Goal: Task Accomplishment & Management: Complete application form

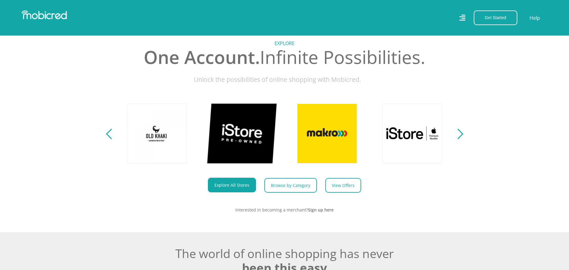
scroll to position [269, 0]
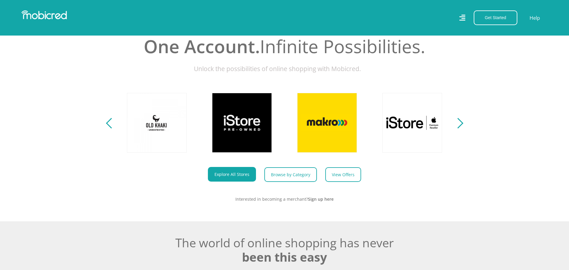
click at [459, 128] on div "Next" at bounding box center [458, 123] width 10 height 10
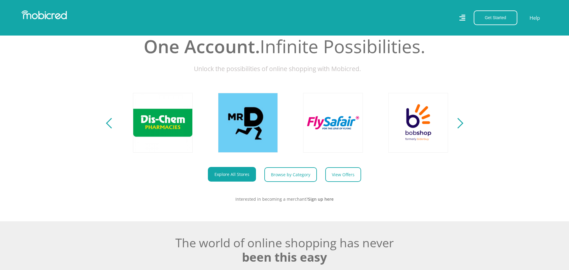
scroll to position [0, 766]
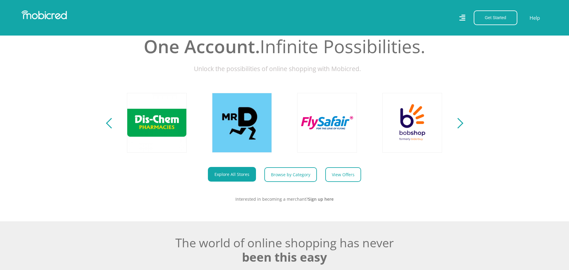
click at [459, 128] on div "Next" at bounding box center [458, 123] width 10 height 10
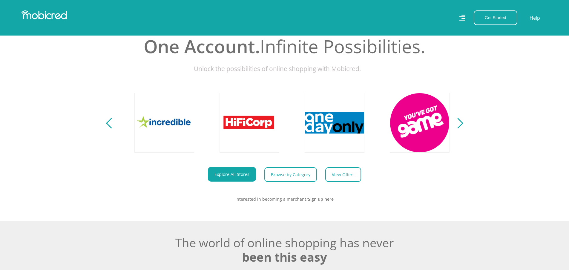
scroll to position [0, 1107]
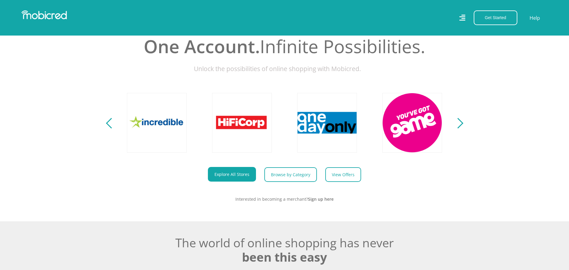
click at [459, 128] on div "Next" at bounding box center [458, 123] width 10 height 10
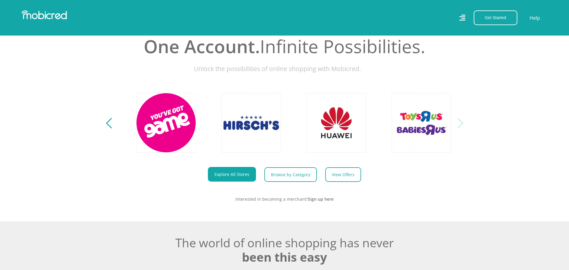
scroll to position [0, 1363]
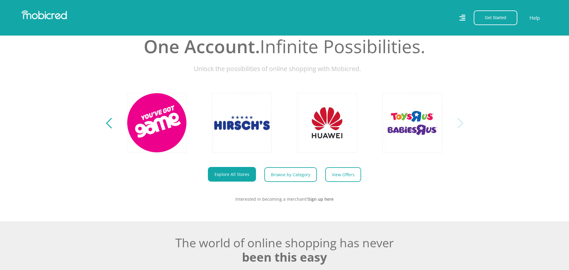
click at [459, 128] on div "Next" at bounding box center [458, 123] width 10 height 10
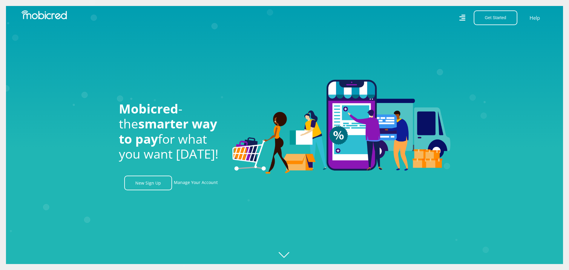
scroll to position [0, 0]
click at [490, 18] on button "Get Started" at bounding box center [496, 17] width 44 height 15
click at [498, 32] on link "Open an Account" at bounding box center [499, 32] width 50 height 8
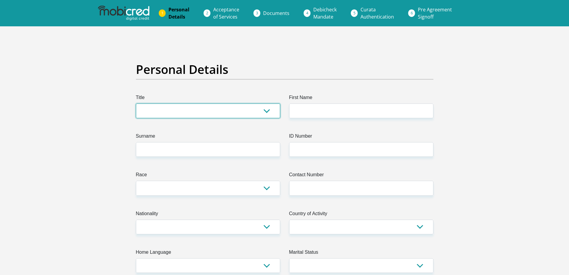
click at [189, 111] on select "Mr Ms Mrs Dr Other" at bounding box center [208, 110] width 144 height 15
select select "Mrs"
click at [136, 103] on select "Mr Ms Mrs Dr Other" at bounding box center [208, 110] width 144 height 15
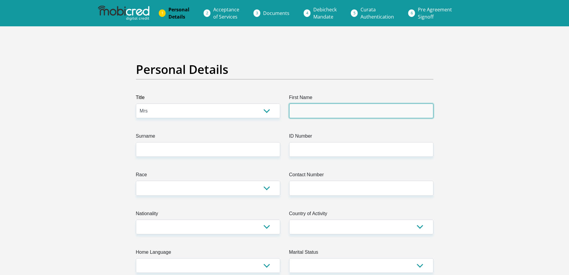
click at [307, 113] on input "First Name" at bounding box center [361, 110] width 144 height 15
type input "Corne"
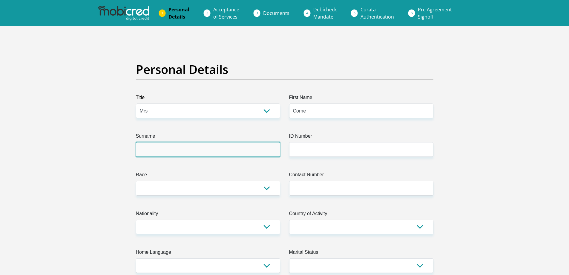
type input "VanNiekerk"
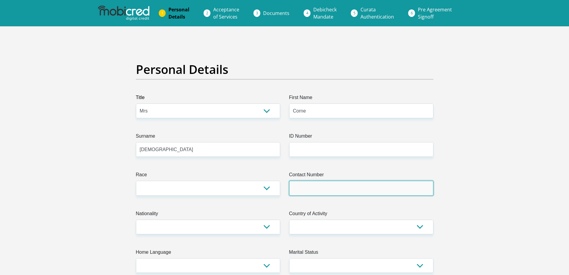
type input "0837595327"
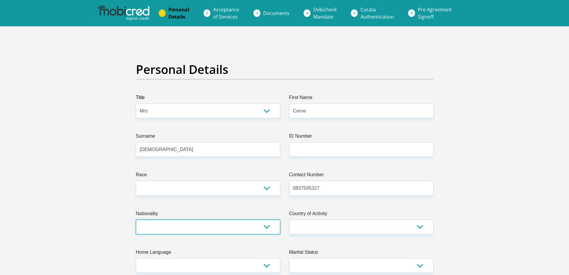
select select "ZAF"
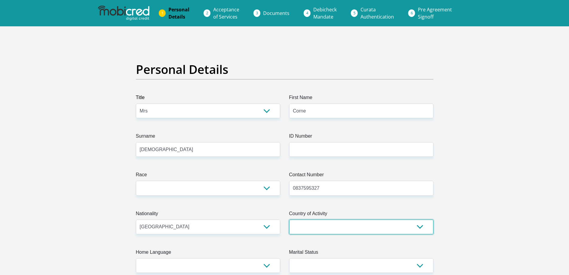
select select "ZAF"
type input "38 Markson Street"
type input "Schweizer Reneke"
type input "2780"
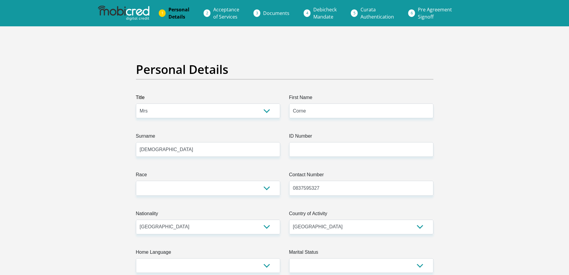
select select "North West"
click at [267, 188] on select "Black Coloured Indian White Other" at bounding box center [208, 187] width 144 height 15
select select "4"
click at [136, 180] on select "Black Coloured Indian White Other" at bounding box center [208, 187] width 144 height 15
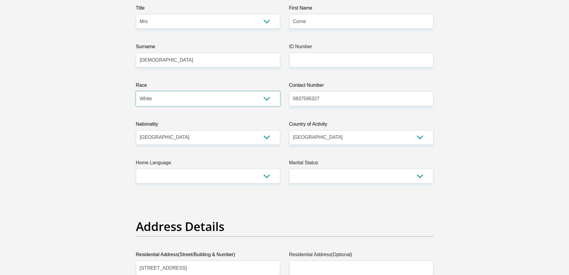
scroll to position [90, 0]
click at [268, 177] on select "Afrikaans English Sepedi South Ndebele Southern Sotho Swati Tsonga Tswana Venda…" at bounding box center [208, 175] width 144 height 15
select select "afr"
click at [136, 168] on select "Afrikaans English Sepedi South Ndebele Southern Sotho Swati Tsonga Tswana Venda…" at bounding box center [208, 175] width 144 height 15
click at [420, 175] on select "Married ANC Single Divorced Widowed Married COP or Customary Law" at bounding box center [361, 175] width 144 height 15
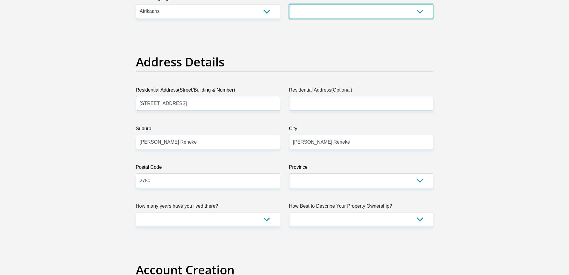
scroll to position [269, 0]
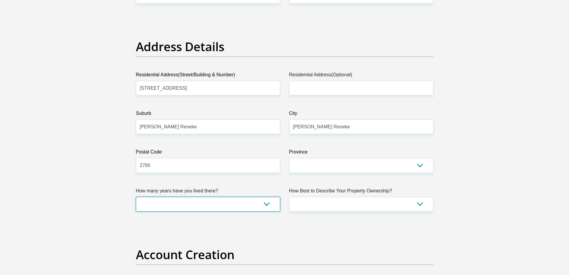
click at [264, 202] on select "less than 1 year 1-3 years 3-5 years 5+ years" at bounding box center [208, 204] width 144 height 15
select select "5"
click at [136, 197] on select "less than 1 year 1-3 years 3-5 years 5+ years" at bounding box center [208, 204] width 144 height 15
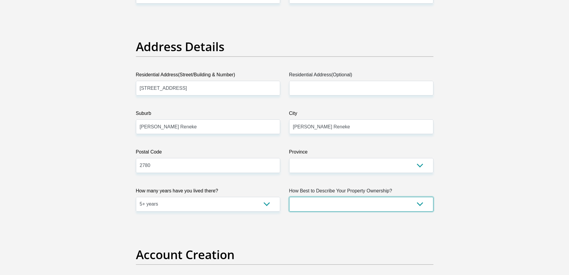
click at [420, 203] on select "Owned Rented Family Owned Company Dwelling" at bounding box center [361, 204] width 144 height 15
select select "parents"
click at [289, 197] on select "Owned Rented Family Owned Company Dwelling" at bounding box center [361, 204] width 144 height 15
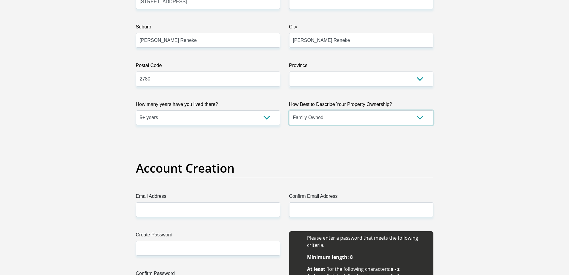
scroll to position [359, 0]
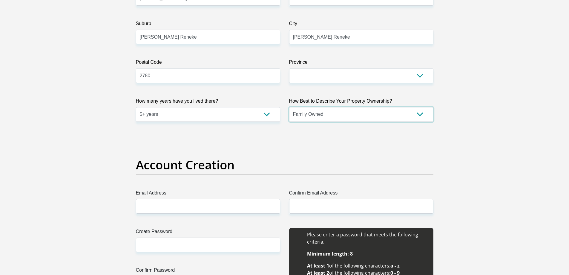
click at [423, 115] on select "Owned Rented Family Owned Company Dwelling" at bounding box center [361, 114] width 144 height 15
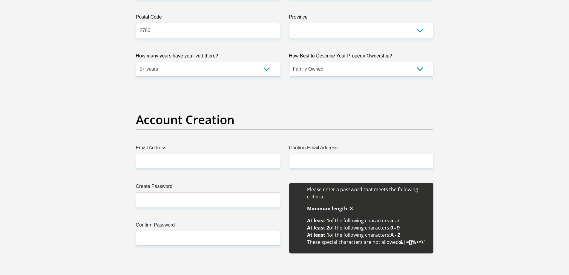
scroll to position [418, 0]
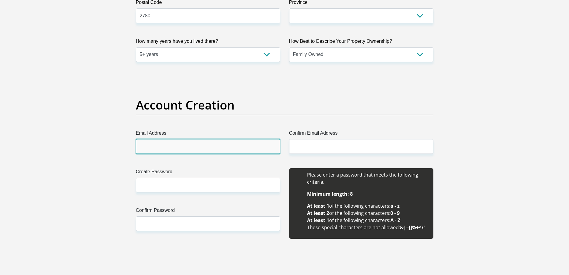
click at [174, 148] on input "Email Address" at bounding box center [208, 146] width 144 height 15
type input "cornephotos@lantic.net"
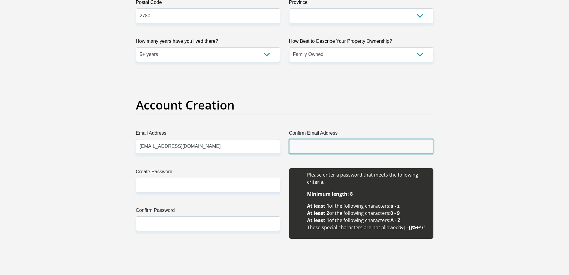
type input "cornephotos@lantic.net"
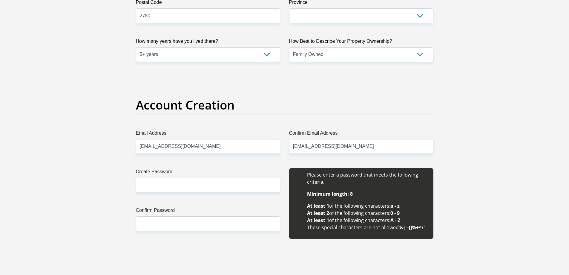
type input "Corne"
type input "Van Niekerk"
type input "0837595327"
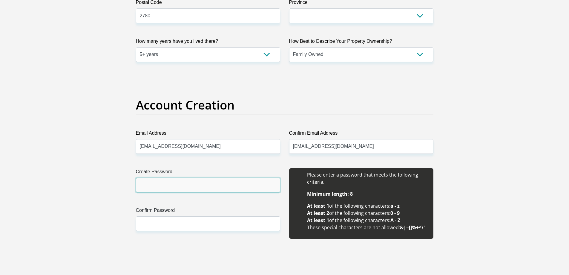
click at [190, 186] on input "Create Password" at bounding box center [208, 185] width 144 height 15
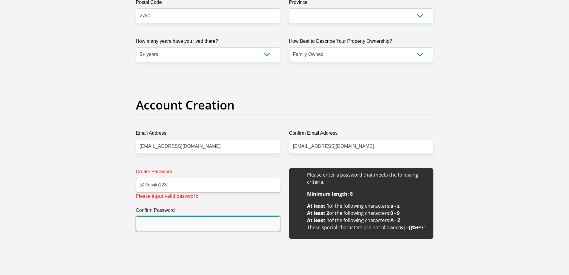
click at [195, 229] on input "Confirm Password" at bounding box center [208, 223] width 144 height 15
click at [195, 225] on input "Confirm Password" at bounding box center [208, 223] width 144 height 15
click at [158, 185] on input "@Reivilo123" at bounding box center [208, 185] width 144 height 15
click at [166, 225] on input "Confirm Password" at bounding box center [208, 223] width 144 height 15
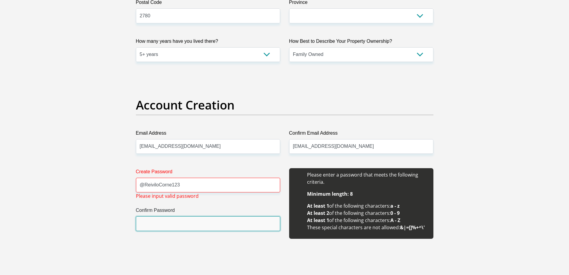
click at [149, 225] on input "Confirm Password" at bounding box center [208, 223] width 144 height 15
click at [143, 185] on input "@ReiviloCorne123" at bounding box center [208, 185] width 144 height 15
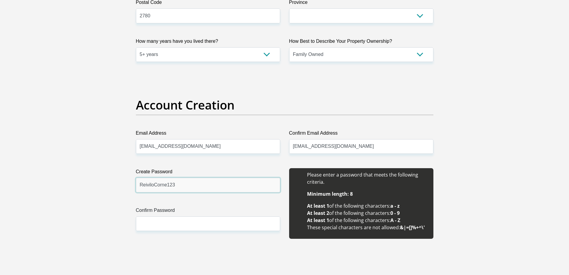
type input "ReiviloCorne123"
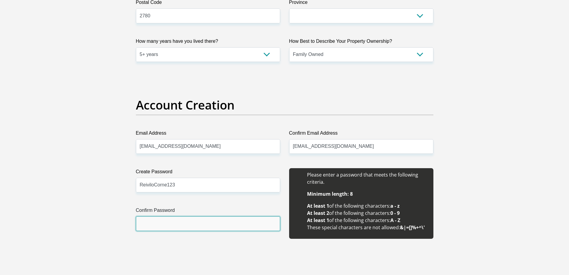
click at [170, 223] on input "Confirm Password" at bounding box center [208, 223] width 144 height 15
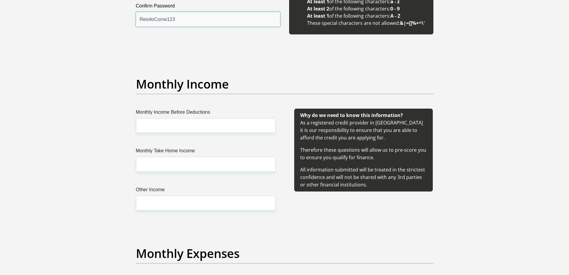
scroll to position [628, 0]
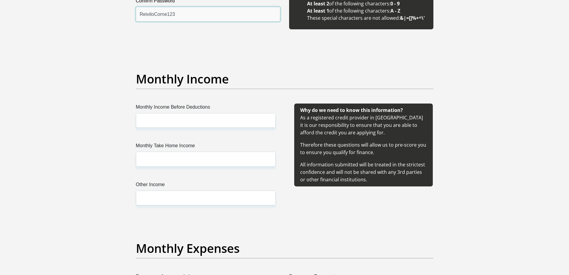
type input "ReiviloCorne123"
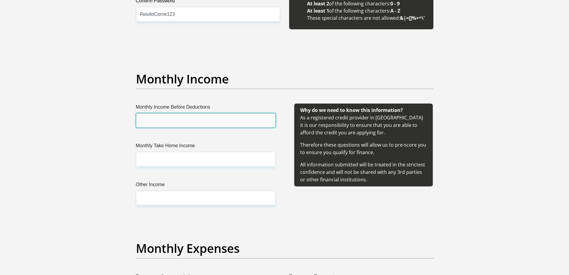
click at [205, 121] on input "Monthly Income Before Deductions" at bounding box center [206, 120] width 140 height 15
type input "30000"
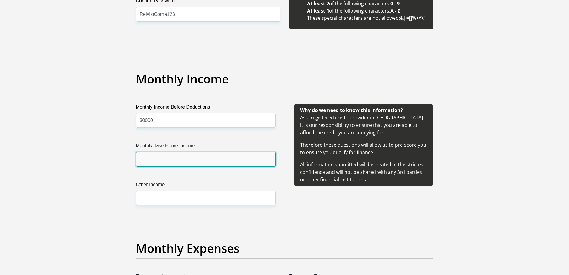
click at [179, 164] on input "Monthly Take Home Income" at bounding box center [206, 159] width 140 height 15
type input "30000"
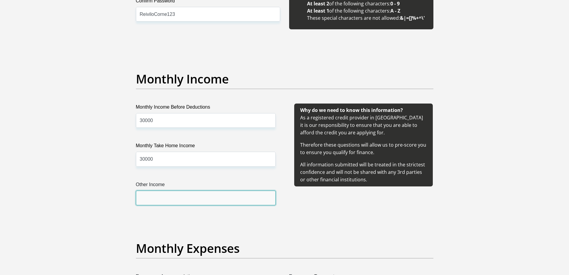
click at [180, 199] on input "Other Income" at bounding box center [206, 197] width 140 height 15
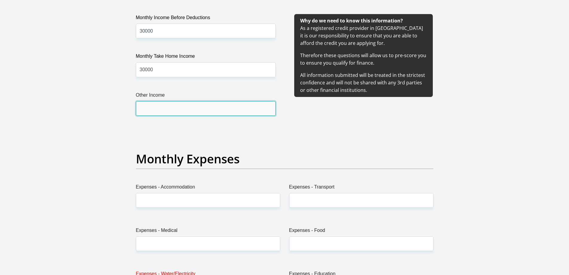
scroll to position [717, 0]
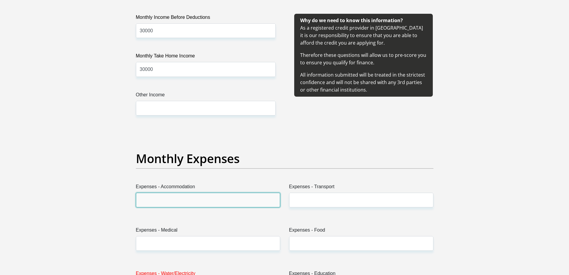
click at [230, 199] on input "Expenses - Accommodation" at bounding box center [208, 199] width 144 height 15
type input "0"
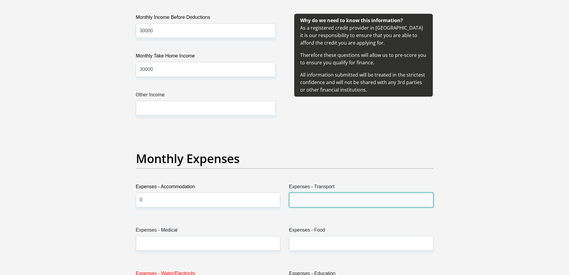
click at [318, 200] on input "Expenses - Transport" at bounding box center [361, 199] width 144 height 15
type input "0"
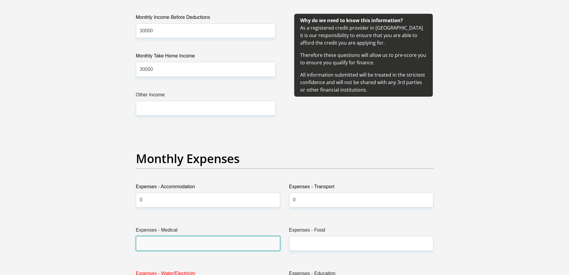
click at [255, 247] on input "Expenses - Medical" at bounding box center [208, 243] width 144 height 15
type input "0"
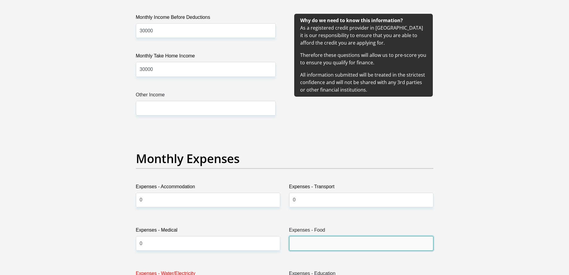
click at [314, 243] on input "Expenses - Food" at bounding box center [361, 243] width 144 height 15
type input "5000"
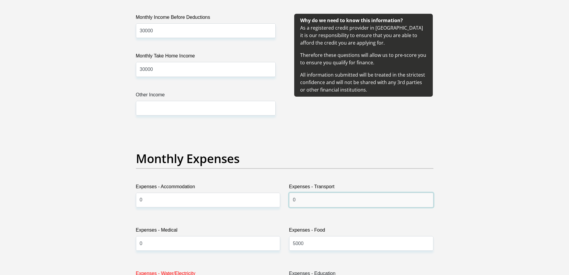
click at [301, 198] on input "0" at bounding box center [361, 199] width 144 height 15
type input "3000"
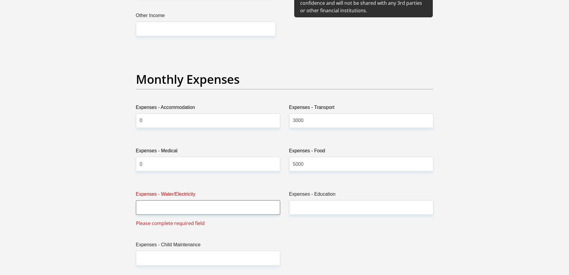
scroll to position [807, 0]
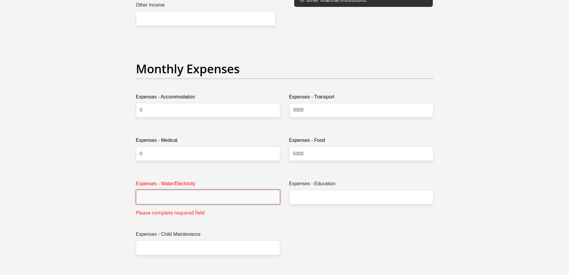
click at [161, 195] on input "Expenses - Water/Electricity" at bounding box center [208, 196] width 144 height 15
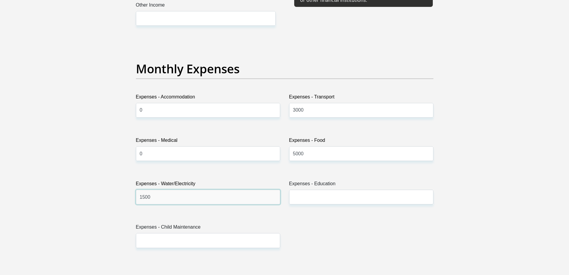
type input "1500"
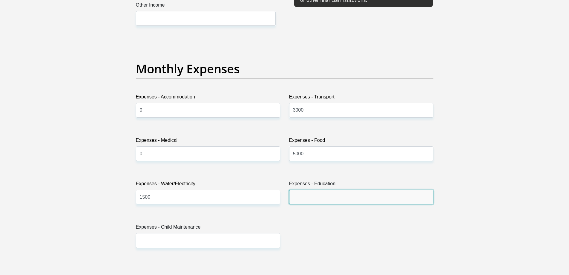
click at [311, 201] on input "Expenses - Education" at bounding box center [361, 196] width 144 height 15
type input "2"
type input "0"
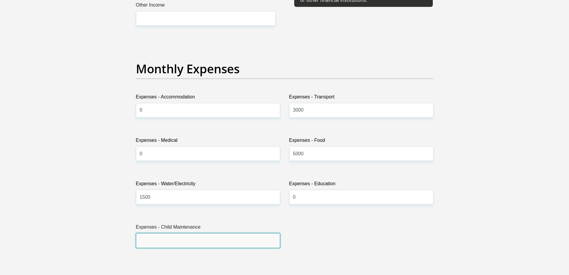
click at [234, 244] on input "Expenses - Child Maintenance" at bounding box center [208, 240] width 144 height 15
type input "2500"
click at [509, 149] on section "Personal Details Title Mr Ms Mrs Dr Other First Name Corne Surname VanNiekerk I…" at bounding box center [284, 260] width 569 height 2083
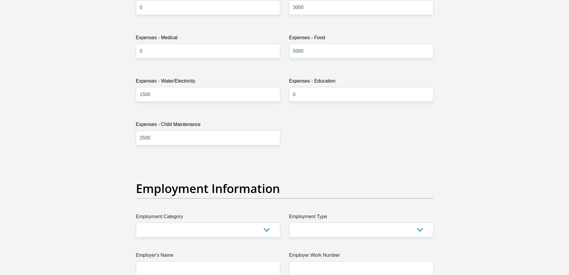
scroll to position [926, 0]
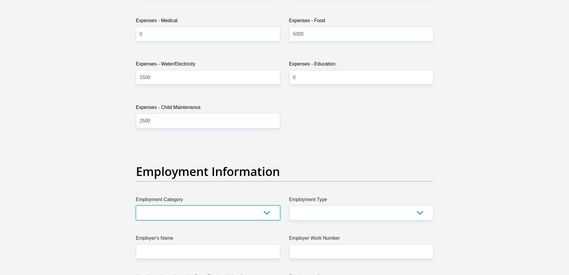
click at [267, 213] on select "AGRICULTURE ALCOHOL & TOBACCO CONSTRUCTION MATERIALS METALLURGY EQUIPMENT FOR R…" at bounding box center [208, 212] width 144 height 15
select select "67"
click at [136, 205] on select "AGRICULTURE ALCOHOL & TOBACCO CONSTRUCTION MATERIALS METALLURGY EQUIPMENT FOR R…" at bounding box center [208, 212] width 144 height 15
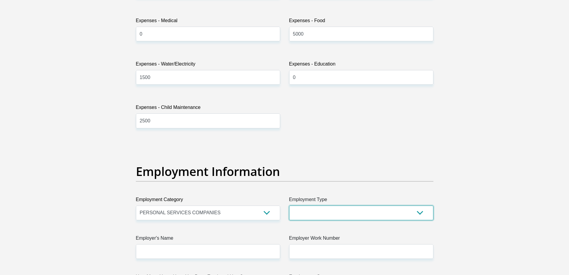
click at [329, 211] on select "College/Lecturer Craft Seller Creative Driver Executive Farmer Forces - Non Com…" at bounding box center [361, 212] width 144 height 15
select select "Self-Employed"
click at [289, 205] on select "College/Lecturer Craft Seller Creative Driver Executive Farmer Forces - Non Com…" at bounding box center [361, 212] width 144 height 15
click at [267, 213] on select "AGRICULTURE ALCOHOL & TOBACCO CONSTRUCTION MATERIALS METALLURGY EQUIPMENT FOR R…" at bounding box center [208, 212] width 144 height 15
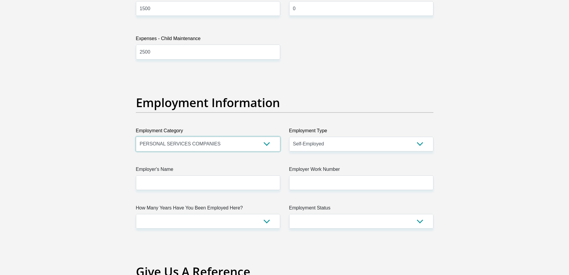
scroll to position [1016, 0]
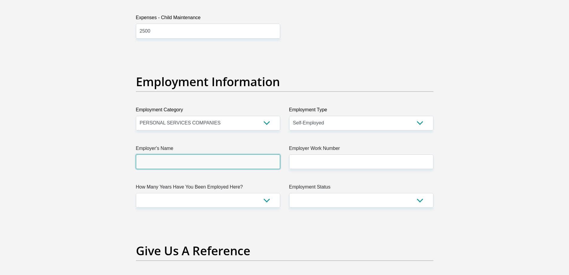
click at [179, 163] on input "Employer's Name" at bounding box center [208, 161] width 144 height 15
type input "Corne"
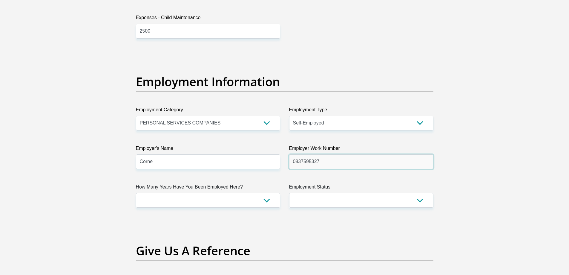
type input "0837595327"
click at [168, 204] on select "less than 1 year 1-3 years 3-5 years 5+ years" at bounding box center [208, 200] width 144 height 15
select select "60"
click at [136, 193] on select "less than 1 year 1-3 years 3-5 years 5+ years" at bounding box center [208, 200] width 144 height 15
click at [398, 198] on select "Permanent/Full-time Part-time/Casual Contract Worker Self-Employed Housewife Re…" at bounding box center [361, 200] width 144 height 15
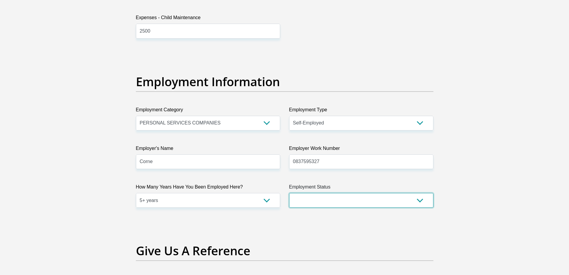
select select "4"
click at [289, 193] on select "Permanent/Full-time Part-time/Casual Contract Worker Self-Employed Housewife Re…" at bounding box center [361, 200] width 144 height 15
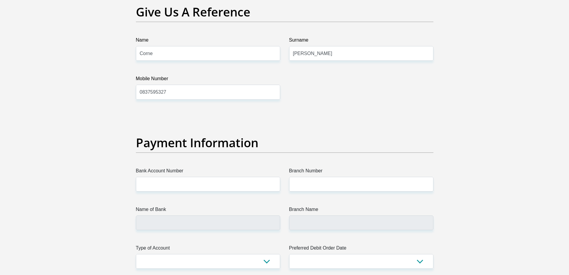
scroll to position [1255, 0]
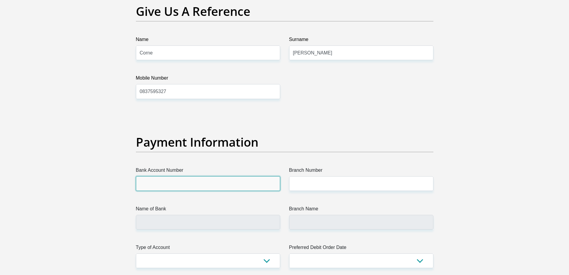
click at [252, 185] on input "Bank Account Number" at bounding box center [208, 183] width 144 height 15
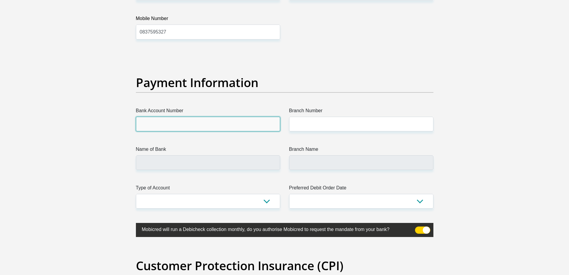
scroll to position [1315, 0]
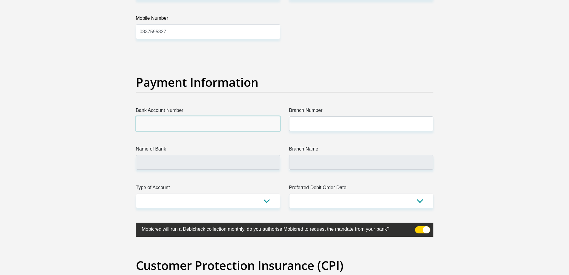
paste input "62045438985"
type input "62045438985"
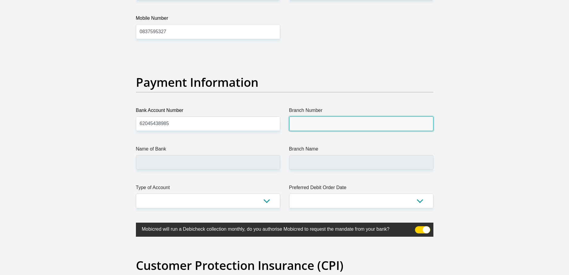
click at [328, 126] on input "Branch Number" at bounding box center [361, 123] width 144 height 15
click at [342, 124] on input "Branch Number" at bounding box center [361, 123] width 144 height 15
type input "240638"
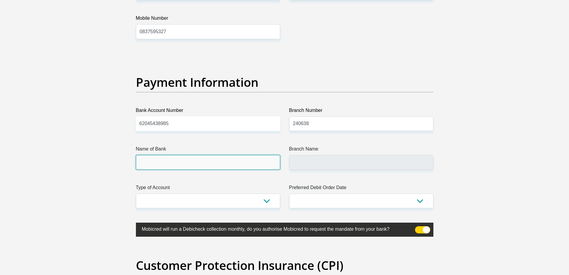
click at [225, 164] on input "Name of Bank" at bounding box center [208, 162] width 144 height 15
type input "FIRSTRAND BANK"
type input "WOLMARANSSTAD, TVL 431"
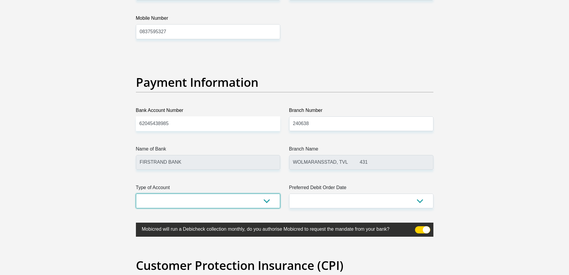
click at [255, 201] on select "Cheque Savings" at bounding box center [208, 200] width 144 height 15
select select "CUR"
click at [136, 193] on select "Cheque Savings" at bounding box center [208, 200] width 144 height 15
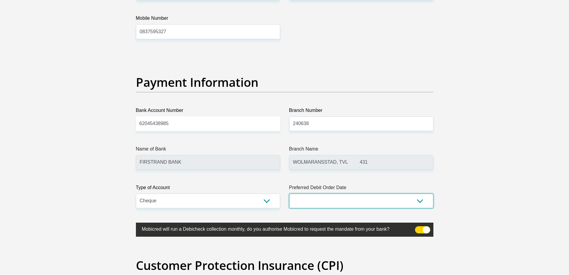
click at [421, 201] on select "1st 2nd 3rd 4th 5th 7th 18th 19th 20th 21st 22nd 23rd 24th 25th 26th 27th 28th …" at bounding box center [361, 200] width 144 height 15
select select "30"
click at [289, 193] on select "1st 2nd 3rd 4th 5th 7th 18th 19th 20th 21st 22nd 23rd 24th 25th 26th 27th 28th …" at bounding box center [361, 200] width 144 height 15
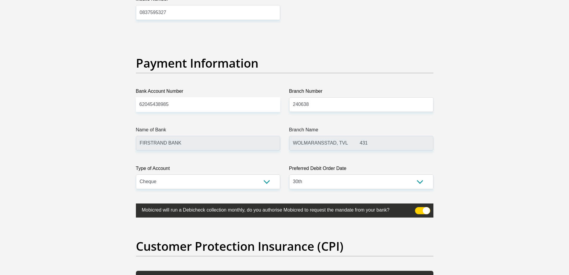
scroll to position [1345, 0]
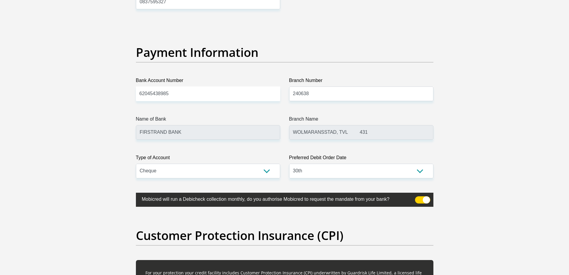
click at [429, 201] on span at bounding box center [422, 199] width 15 height 7
click at [419, 198] on input "checkbox" at bounding box center [419, 198] width 0 height 0
click at [418, 201] on span at bounding box center [422, 199] width 15 height 7
click at [419, 198] on input "checkbox" at bounding box center [419, 198] width 0 height 0
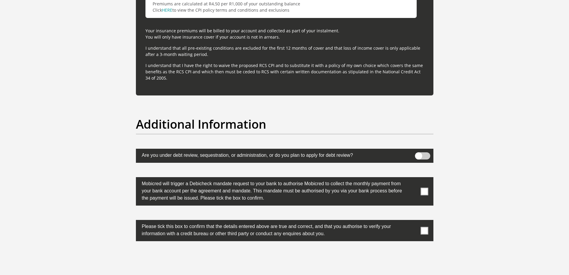
scroll to position [1763, 0]
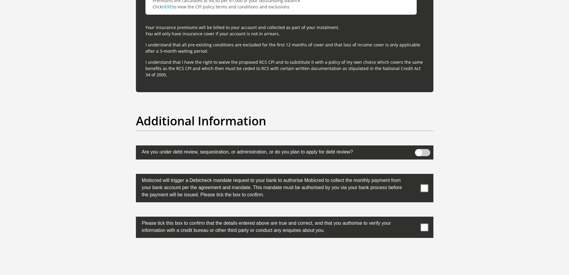
click at [420, 153] on span at bounding box center [422, 152] width 15 height 7
click at [419, 150] on input "checkbox" at bounding box center [419, 150] width 0 height 0
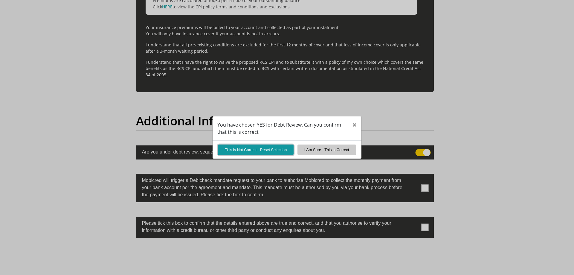
click at [266, 151] on button "This is Not Correct - Reset Selection" at bounding box center [256, 149] width 76 height 10
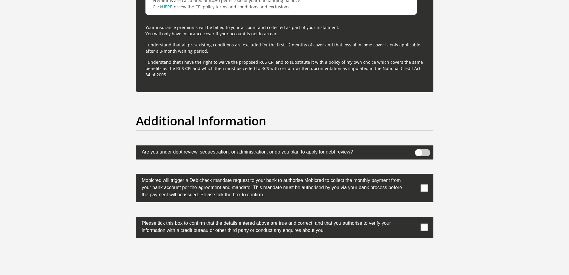
click at [425, 185] on span at bounding box center [424, 187] width 7 height 7
click at [413, 175] on input "checkbox" at bounding box center [413, 175] width 0 height 0
click at [423, 226] on span at bounding box center [424, 226] width 7 height 7
click at [413, 218] on input "checkbox" at bounding box center [413, 218] width 0 height 0
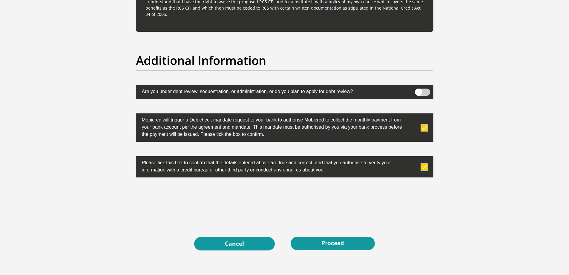
scroll to position [1853, 0]
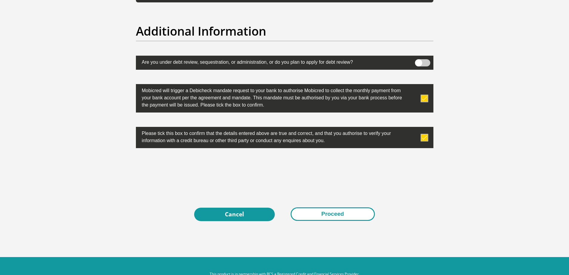
click at [336, 215] on button "Proceed" at bounding box center [333, 213] width 84 height 13
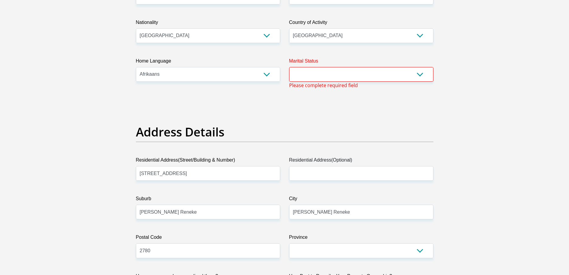
scroll to position [190, 0]
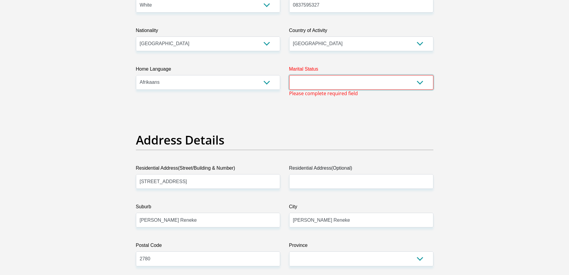
click at [345, 84] on select "Married ANC Single Divorced Widowed Married COP or Customary Law" at bounding box center [361, 82] width 144 height 15
click at [289, 75] on select "Married ANC Single Divorced Widowed Married COP or Customary Law" at bounding box center [361, 82] width 144 height 15
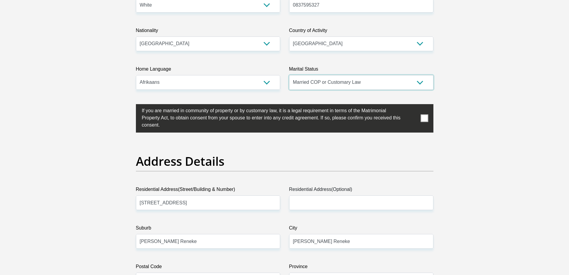
click at [420, 83] on select "Married ANC Single Divorced Widowed Married COP or Customary Law" at bounding box center [361, 82] width 144 height 15
select select "1"
click at [289, 75] on select "Married ANC Single Divorced Widowed Married COP or Customary Law" at bounding box center [361, 82] width 144 height 15
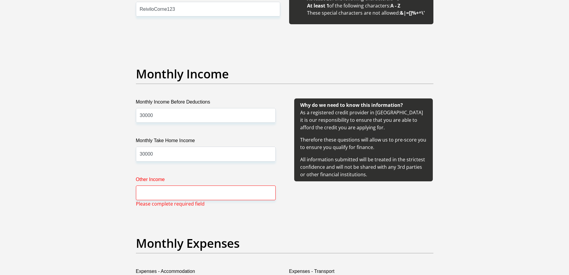
scroll to position [668, 0]
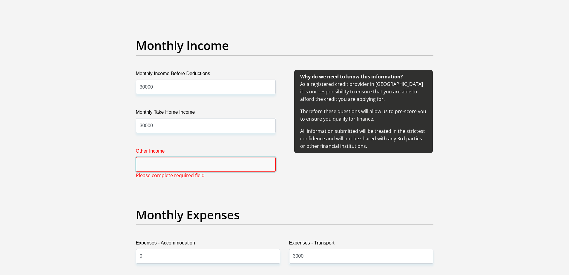
click at [158, 167] on input "Other Income" at bounding box center [206, 164] width 140 height 15
type input "0"
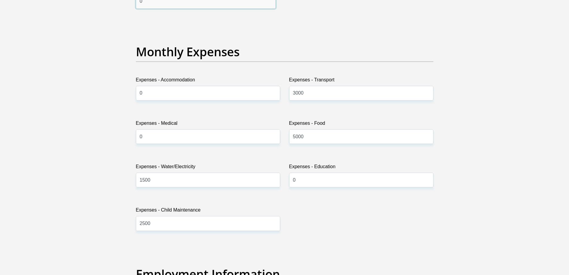
scroll to position [847, 0]
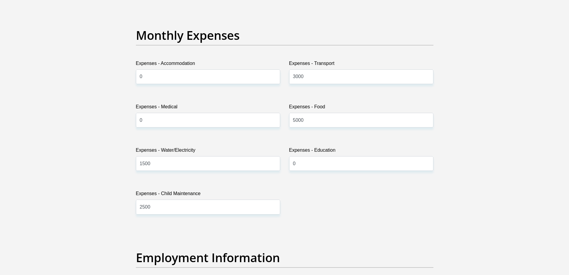
type input "0"
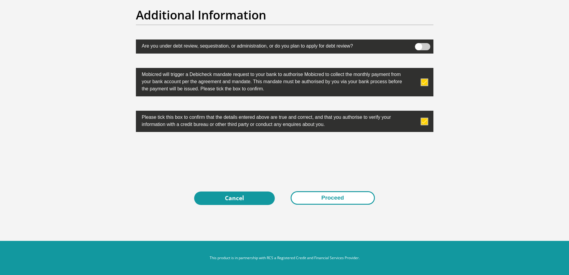
click at [335, 193] on button "Proceed" at bounding box center [333, 197] width 84 height 13
click at [339, 200] on button "Proceed" at bounding box center [333, 197] width 84 height 13
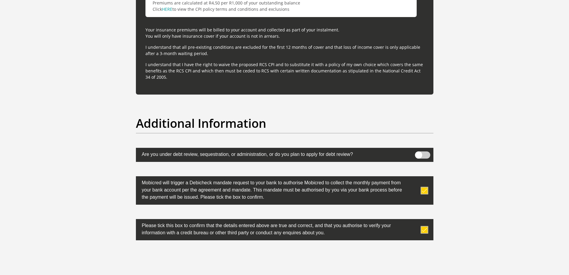
scroll to position [1877, 0]
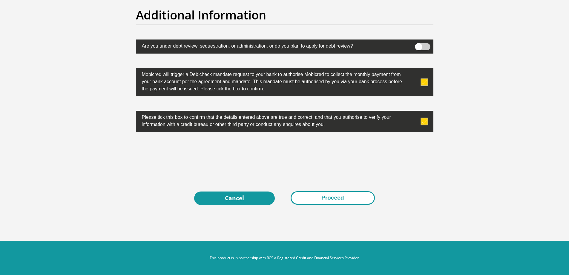
click at [330, 198] on button "Proceed" at bounding box center [333, 197] width 84 height 13
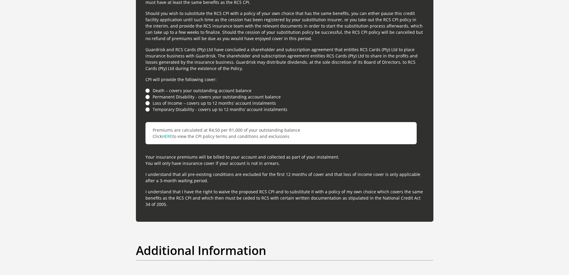
scroll to position [1638, 0]
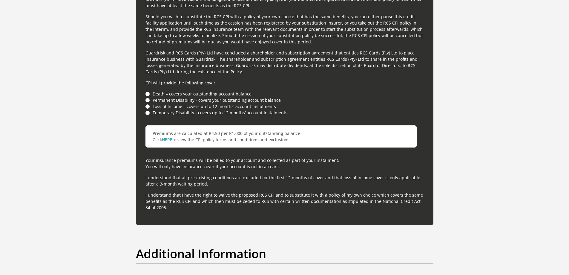
click at [147, 93] on li "Death – covers your outstanding account balance" at bounding box center [285, 94] width 279 height 6
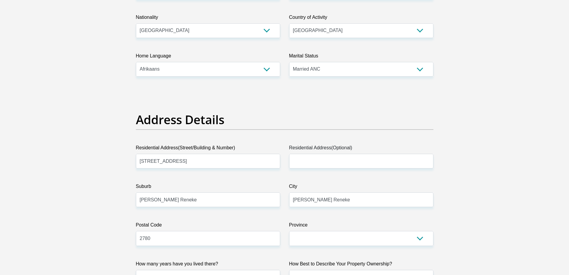
scroll to position [54, 0]
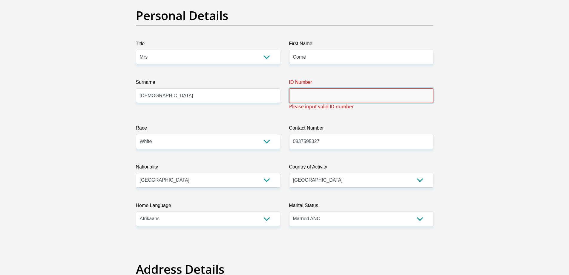
click at [312, 94] on input "ID Number" at bounding box center [361, 95] width 144 height 15
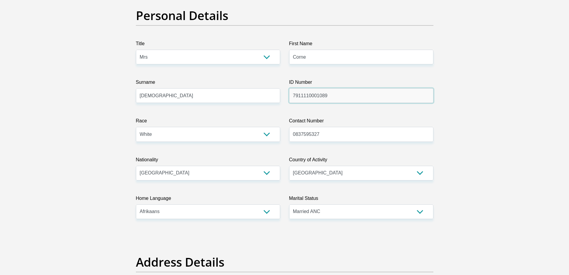
type input "7911110001089"
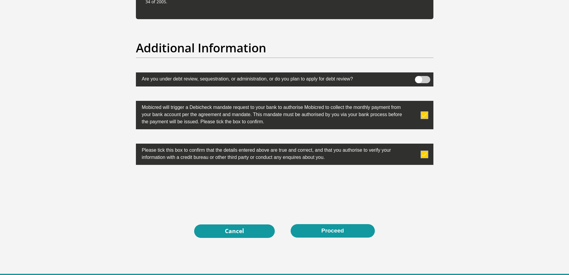
scroll to position [1869, 0]
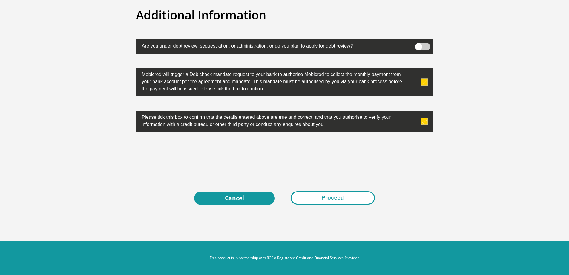
click at [334, 198] on button "Proceed" at bounding box center [333, 197] width 84 height 13
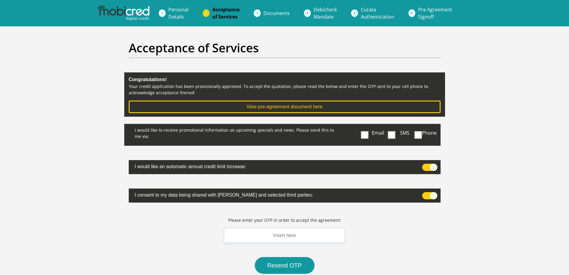
click at [434, 167] on span at bounding box center [429, 166] width 15 height 7
click at [425, 165] on input "checkbox" at bounding box center [425, 165] width 0 height 0
click at [433, 197] on span at bounding box center [429, 195] width 15 height 7
click at [425, 193] on input "checkbox" at bounding box center [425, 193] width 0 height 0
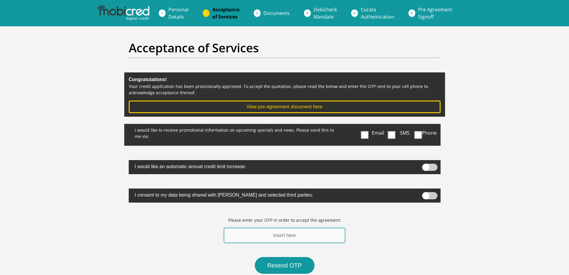
click at [282, 236] on input "text" at bounding box center [284, 235] width 121 height 15
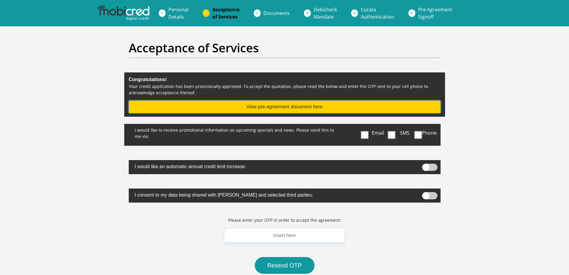
click at [281, 107] on button "View pre-agreement document here" at bounding box center [285, 106] width 312 height 13
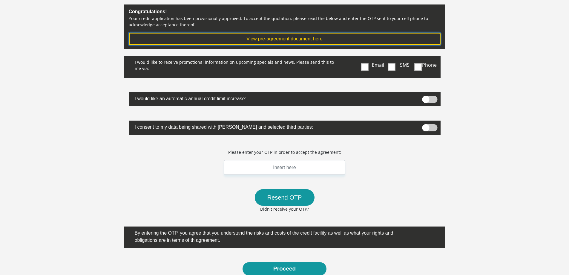
scroll to position [90, 0]
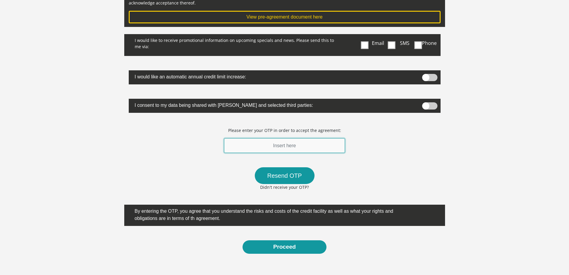
click at [302, 146] on input "text" at bounding box center [284, 145] width 121 height 15
type input "182507"
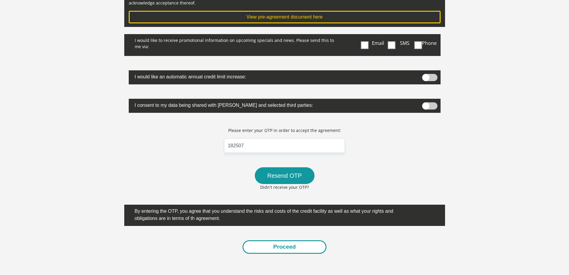
click at [289, 248] on button "Proceed" at bounding box center [285, 246] width 84 height 13
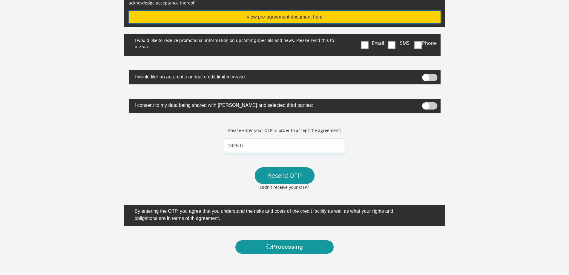
click at [311, 17] on button "View pre-agreement document here" at bounding box center [285, 17] width 312 height 13
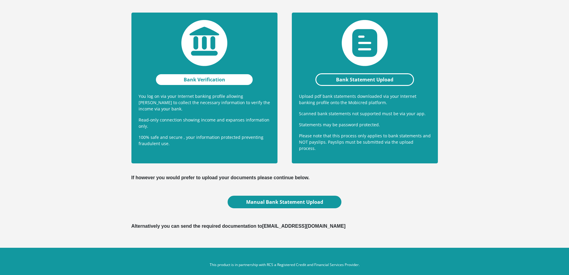
scroll to position [137, 0]
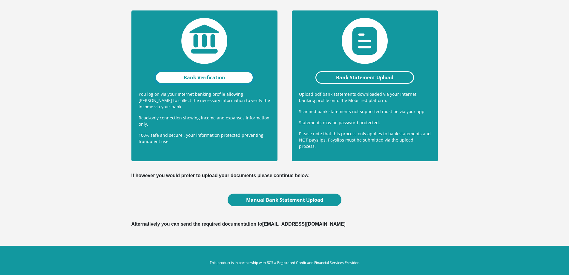
click at [204, 78] on link "Bank Verification" at bounding box center [204, 77] width 99 height 13
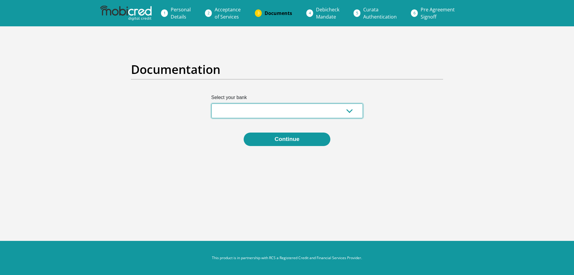
click at [351, 112] on select "Absa Capitec Bank Discovery Bank First National Bank Nedbank Standard Bank Tyme…" at bounding box center [287, 110] width 152 height 15
select select "{"id":"1","title":"First National Bank","institution":"Rand Merchant Bank","ali…"
click at [211, 103] on select "Absa Capitec Bank Discovery Bank First National Bank Nedbank Standard Bank Tyme…" at bounding box center [287, 110] width 152 height 15
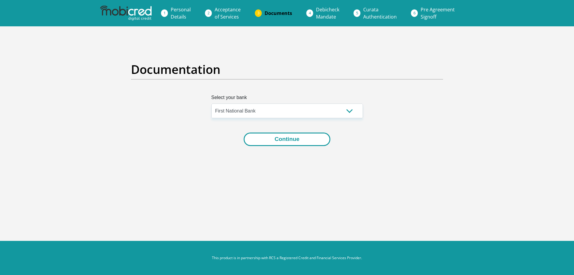
click at [303, 140] on button "Continue" at bounding box center [287, 138] width 86 height 13
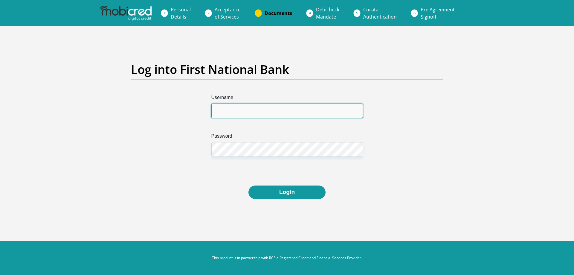
click at [271, 110] on input "Username" at bounding box center [287, 110] width 152 height 15
type input "cornevanniekerk"
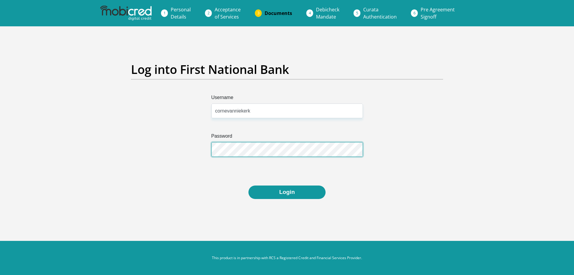
click at [248, 185] on button "Login" at bounding box center [286, 191] width 77 height 13
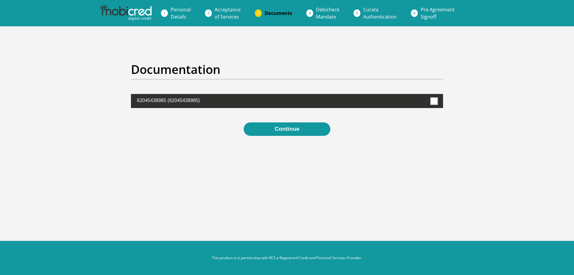
click at [434, 100] on span at bounding box center [433, 100] width 7 height 7
click at [421, 95] on input "checkbox" at bounding box center [421, 95] width 0 height 0
click at [284, 130] on button "Continue" at bounding box center [287, 128] width 86 height 13
